Goal: Use online tool/utility: Utilize a website feature to perform a specific function

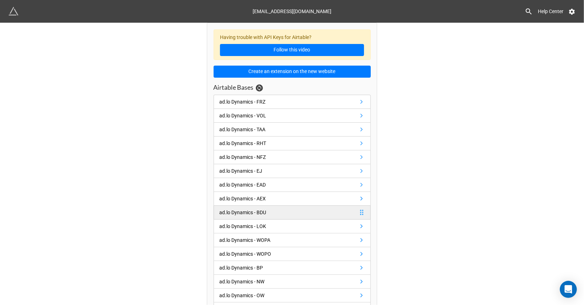
click at [294, 208] on link "ad.lo Dynamics - BDU" at bounding box center [292, 213] width 157 height 14
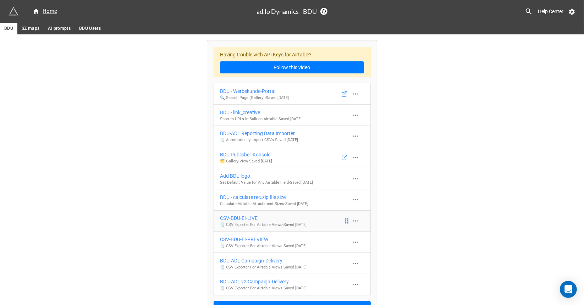
click at [275, 219] on div "CSV-BDU-EI-LIVE" at bounding box center [263, 218] width 87 height 8
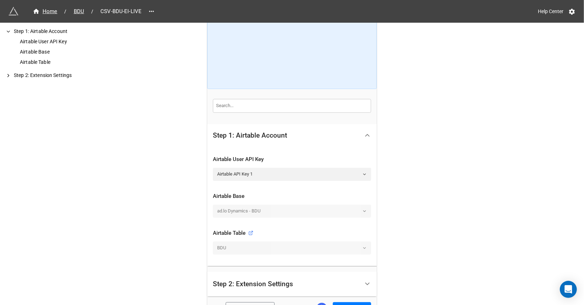
scroll to position [91, 0]
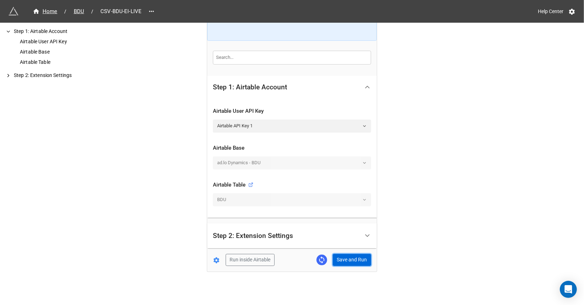
click at [350, 258] on button "Save and Run" at bounding box center [352, 260] width 38 height 12
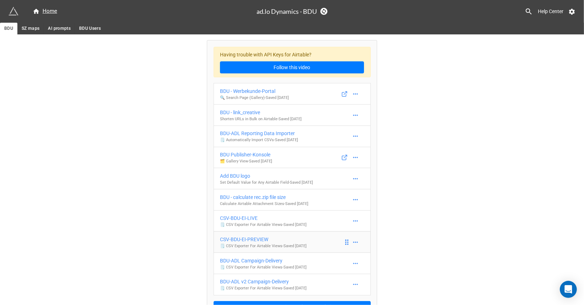
click at [325, 240] on link "CSV-BDU-EI-PREVIEW 🗒️ CSV Exporter For Airtable Views - Saved [DATE]" at bounding box center [292, 242] width 157 height 22
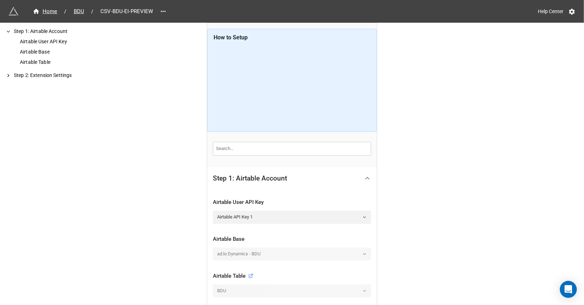
scroll to position [91, 0]
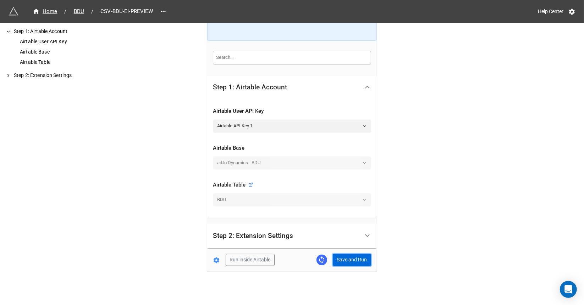
click at [350, 258] on button "Save and Run" at bounding box center [352, 260] width 38 height 12
